Goal: Information Seeking & Learning: Learn about a topic

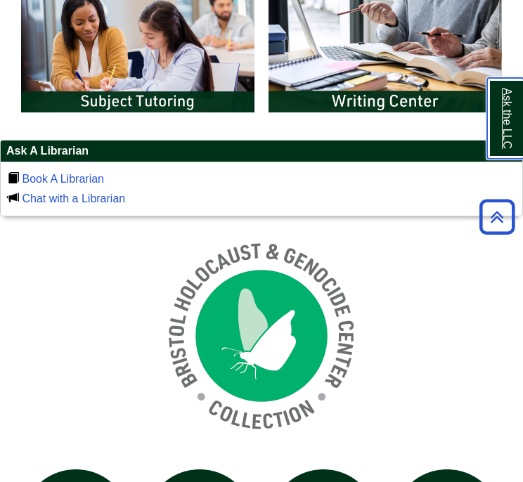
scroll to position [1124, 0]
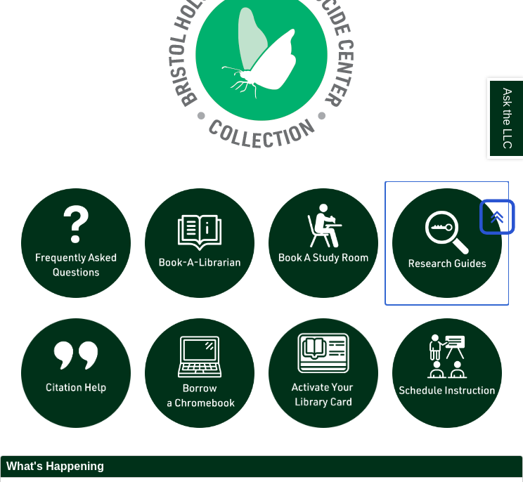
click at [436, 242] on img "slideshow" at bounding box center [447, 243] width 124 height 124
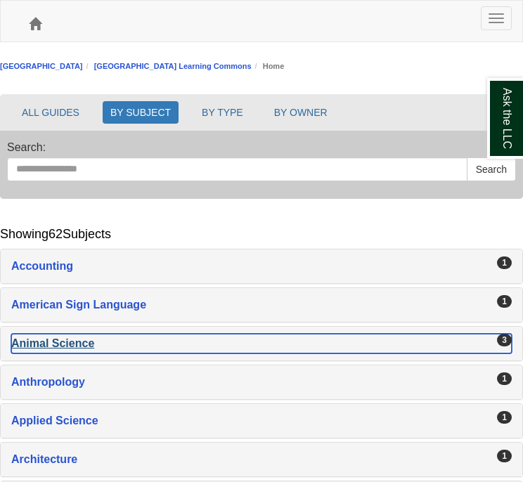
click at [194, 342] on div "Animal Science , 3 guides" at bounding box center [261, 344] width 500 height 20
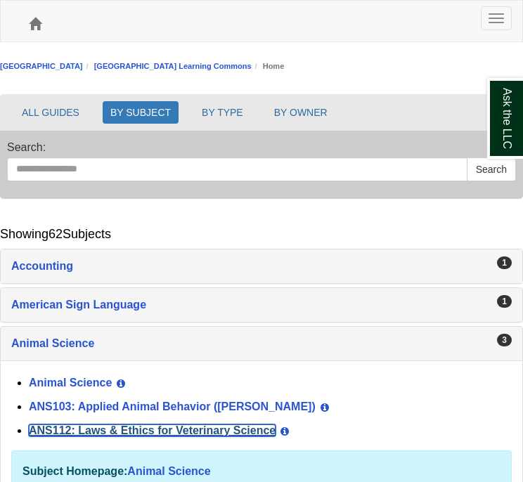
click at [204, 429] on link "ANS112: Laws & Ethics for Veterinary Science" at bounding box center [152, 430] width 247 height 12
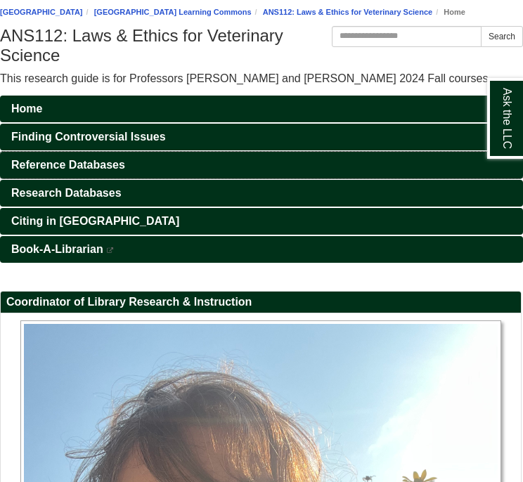
scroll to position [141, 0]
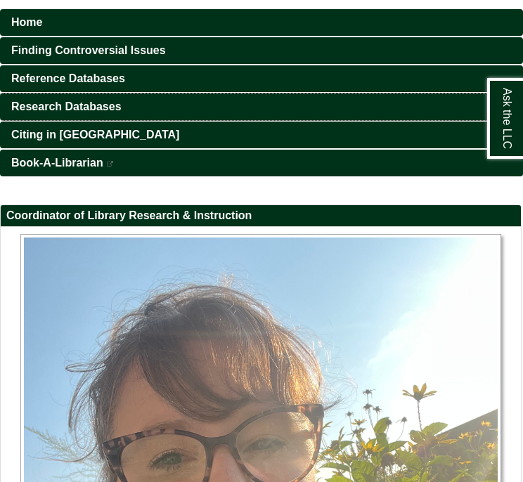
click at [93, 112] on span "Research Databases" at bounding box center [66, 106] width 110 height 12
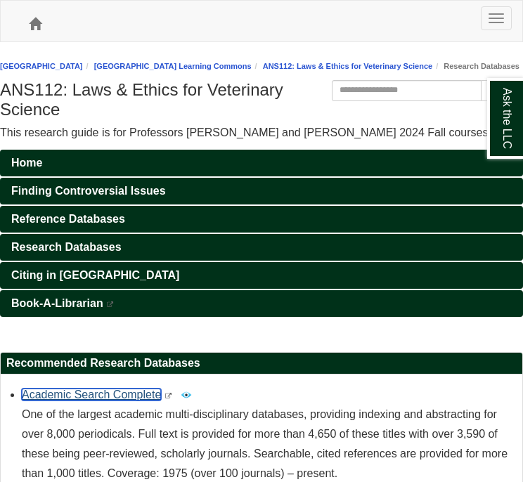
click at [138, 400] on link "Academic Search Complete" at bounding box center [91, 395] width 139 height 12
